Goal: Check status: Check status

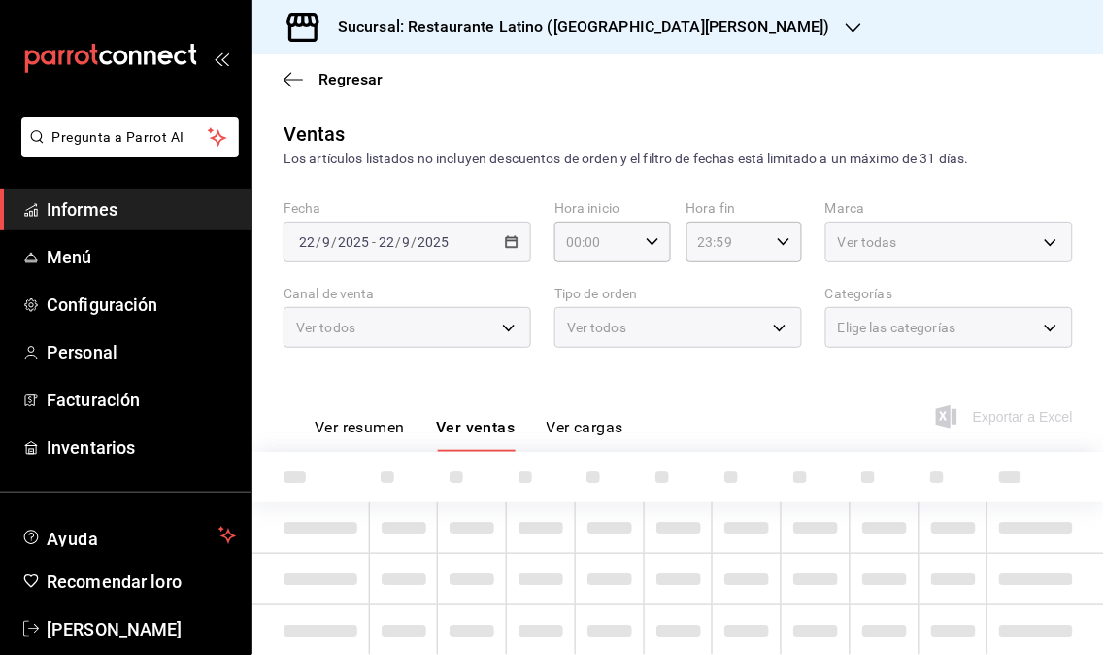
click at [85, 218] on font "Informes" at bounding box center [82, 209] width 71 height 20
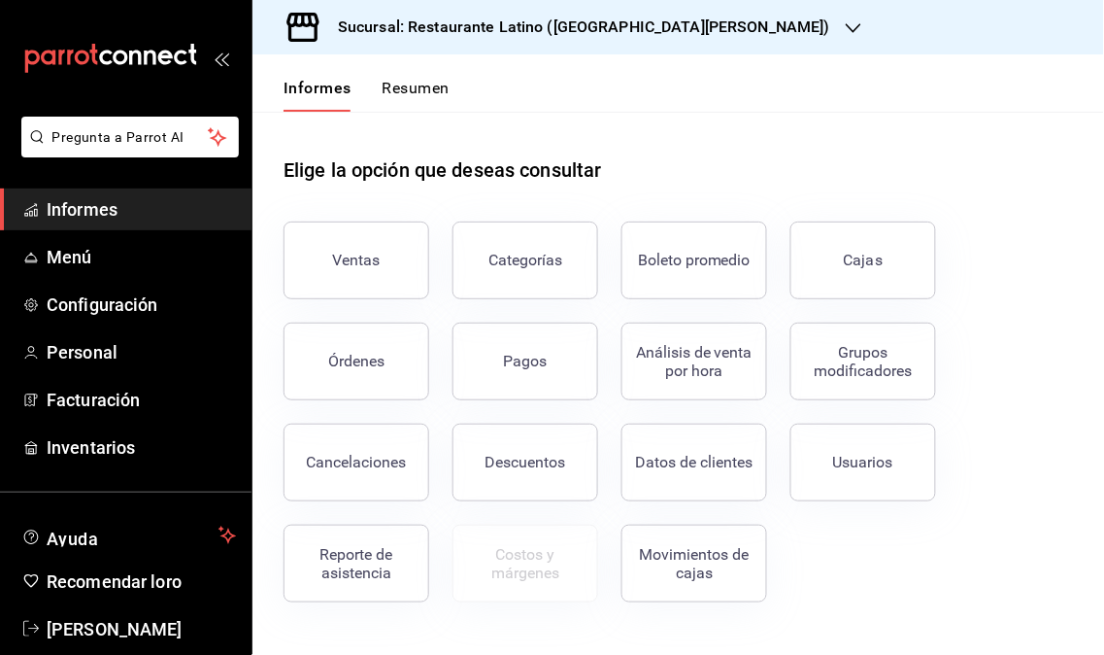
click at [705, 31] on div "Sucursal: Restaurante Latino ([GEOGRAPHIC_DATA][PERSON_NAME])" at bounding box center [568, 27] width 601 height 54
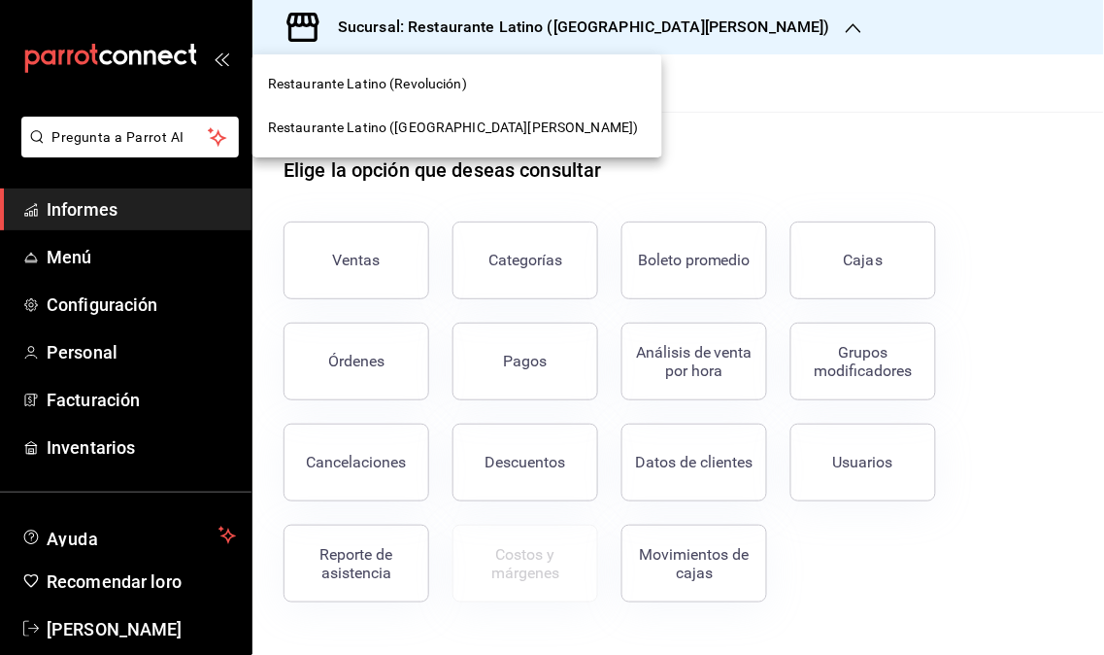
click at [422, 84] on font "Restaurante Latino (Revolución)" at bounding box center [367, 84] width 199 height 16
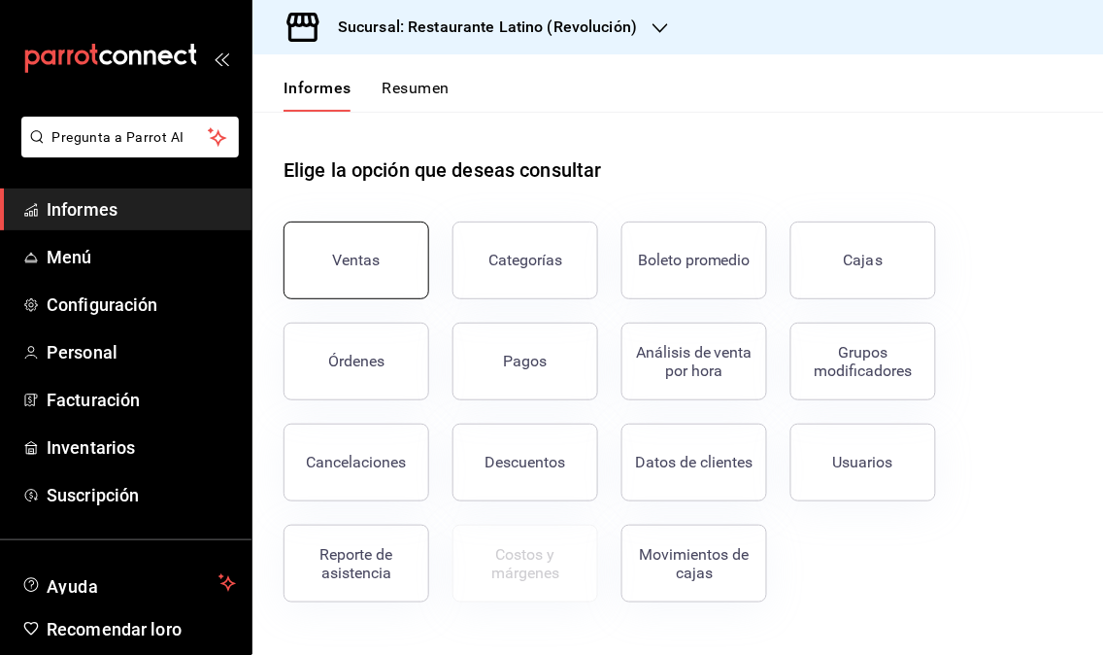
click at [353, 262] on font "Ventas" at bounding box center [357, 260] width 48 height 18
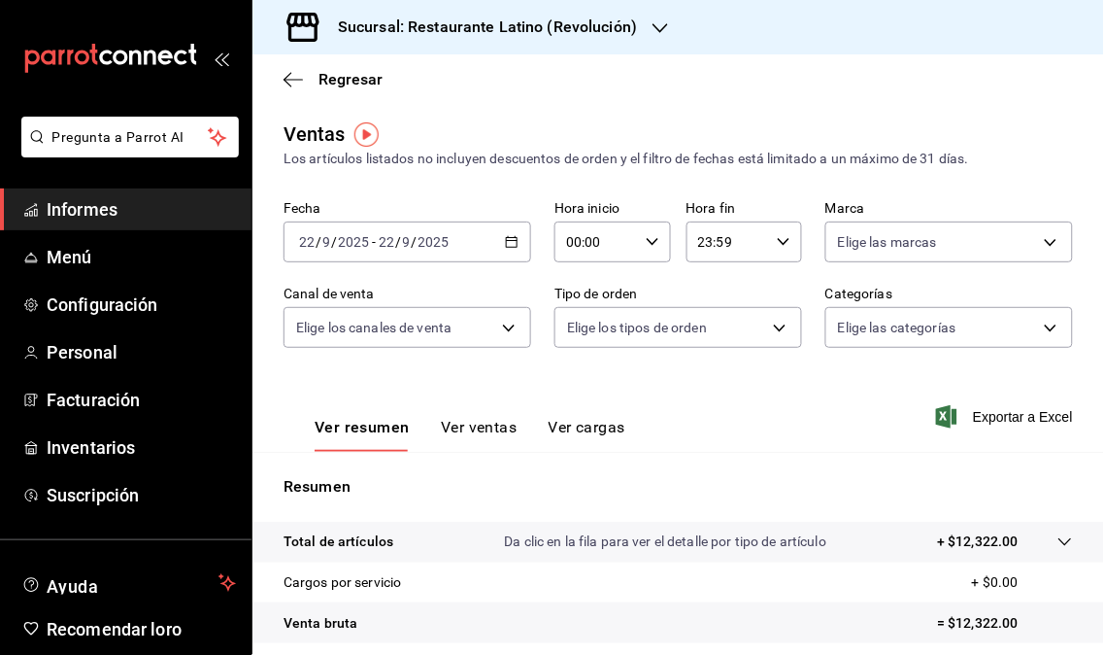
click at [653, 17] on div at bounding box center [661, 27] width 16 height 20
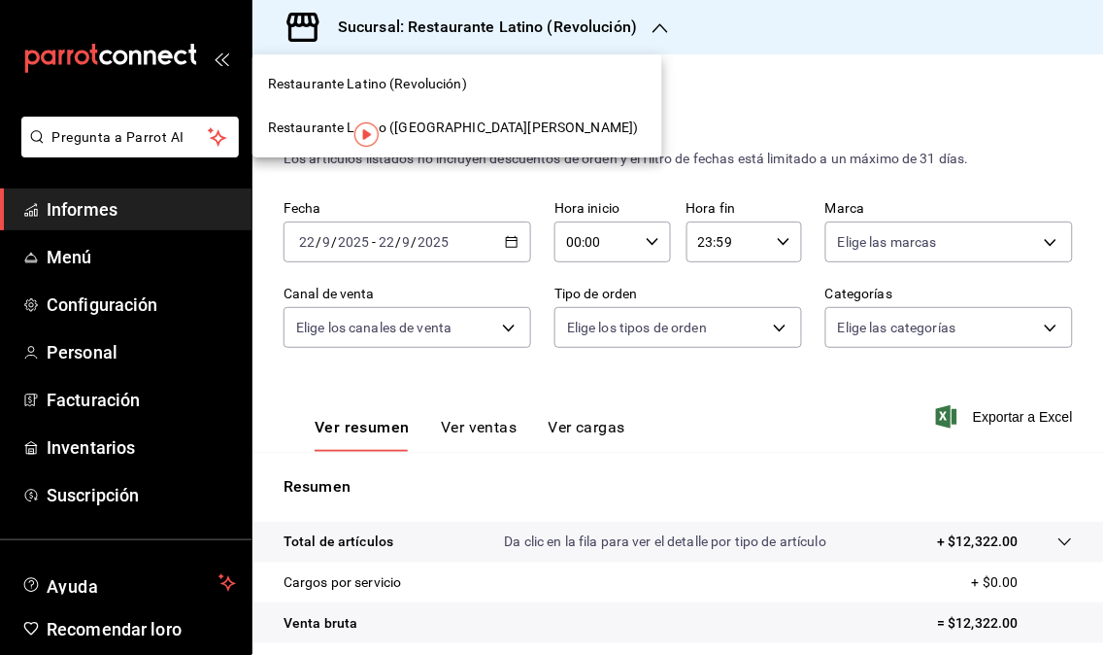
click at [472, 128] on font "Restaurante Latino ([GEOGRAPHIC_DATA][PERSON_NAME])" at bounding box center [453, 127] width 371 height 16
